Goal: Task Accomplishment & Management: Manage account settings

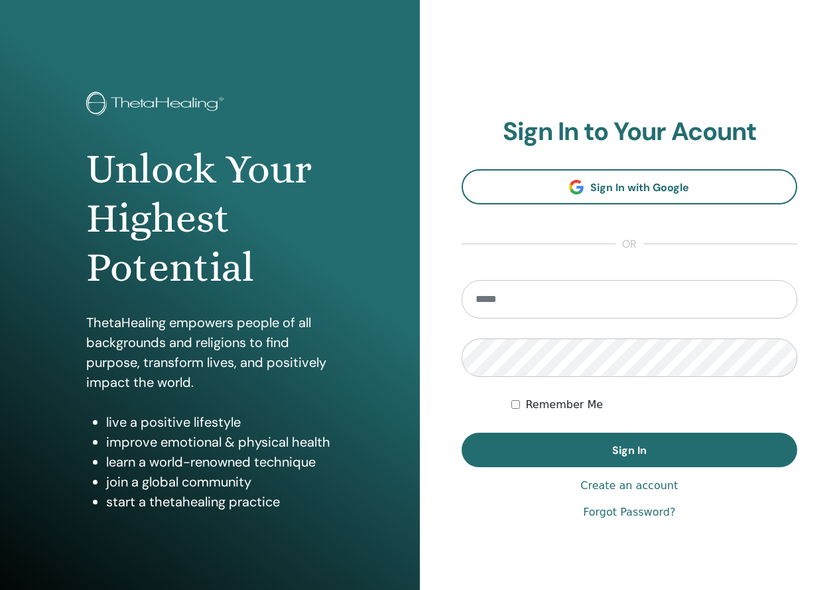
type input "**********"
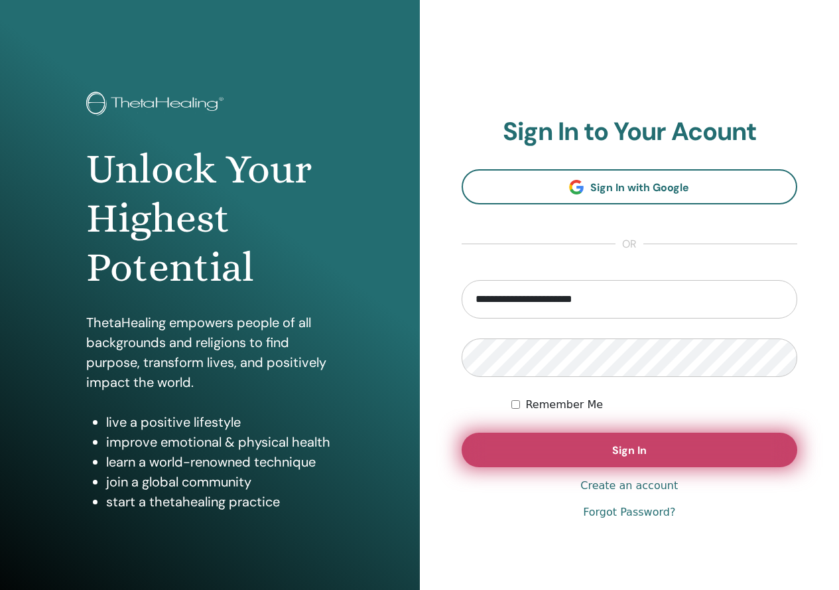
click at [585, 433] on button "Sign In" at bounding box center [630, 450] width 336 height 34
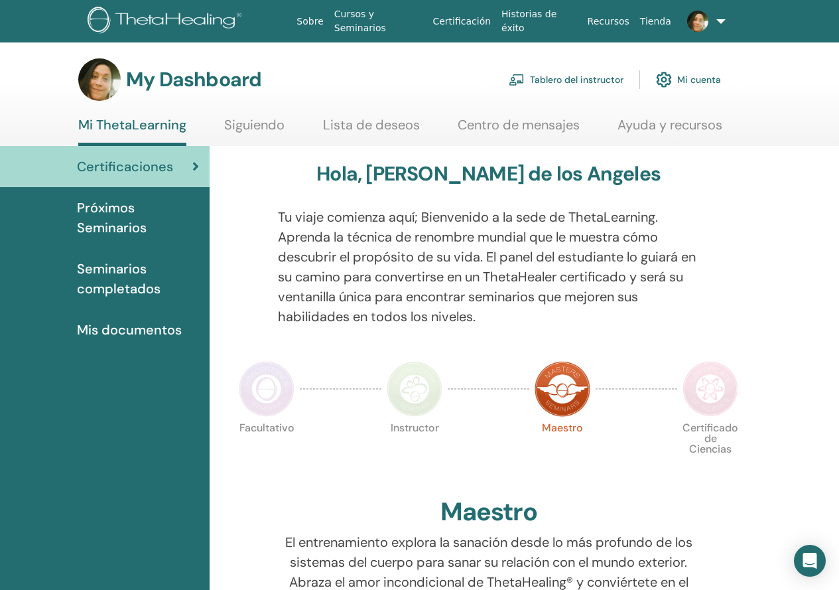
click at [575, 89] on link "Tablero del instructor" at bounding box center [566, 79] width 115 height 29
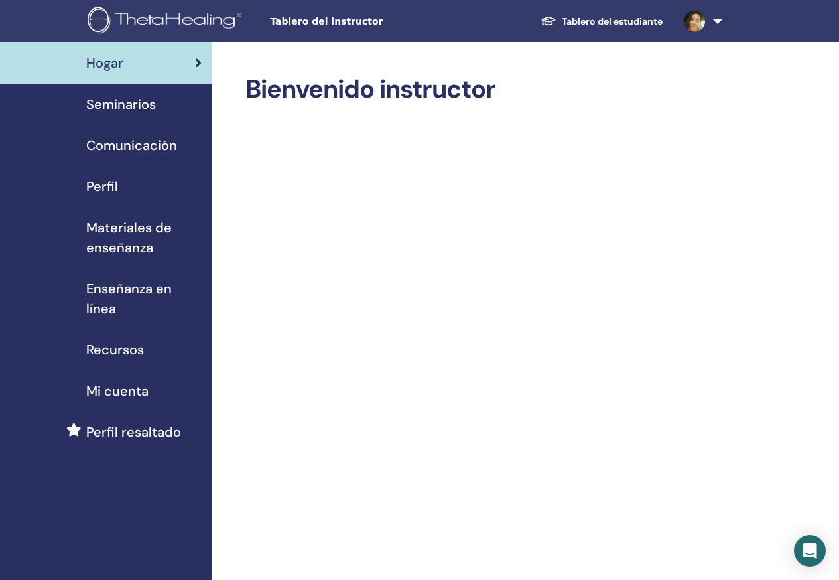
click at [122, 103] on span "Seminarios" at bounding box center [121, 104] width 70 height 20
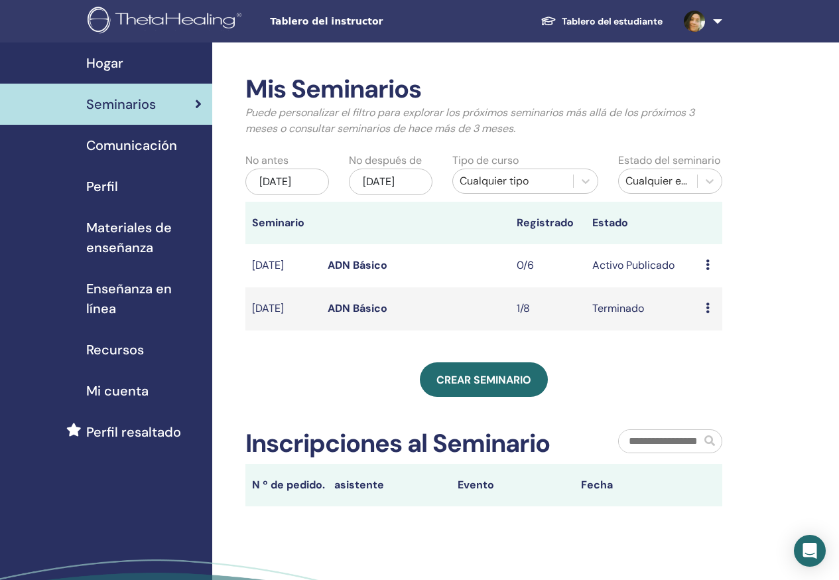
click at [701, 28] on img at bounding box center [694, 21] width 21 height 21
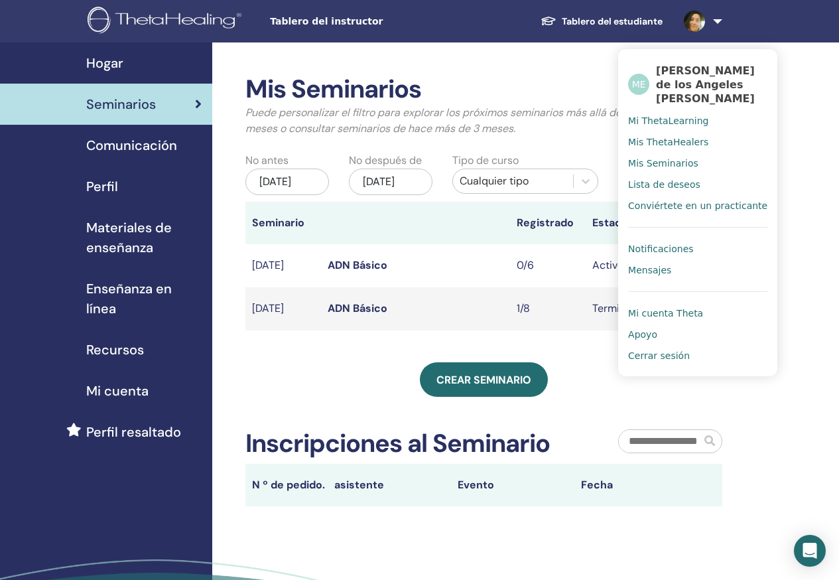
click at [671, 354] on span "Cerrar sesión" at bounding box center [659, 356] width 62 height 12
